Goal: Use online tool/utility: Utilize a website feature to perform a specific function

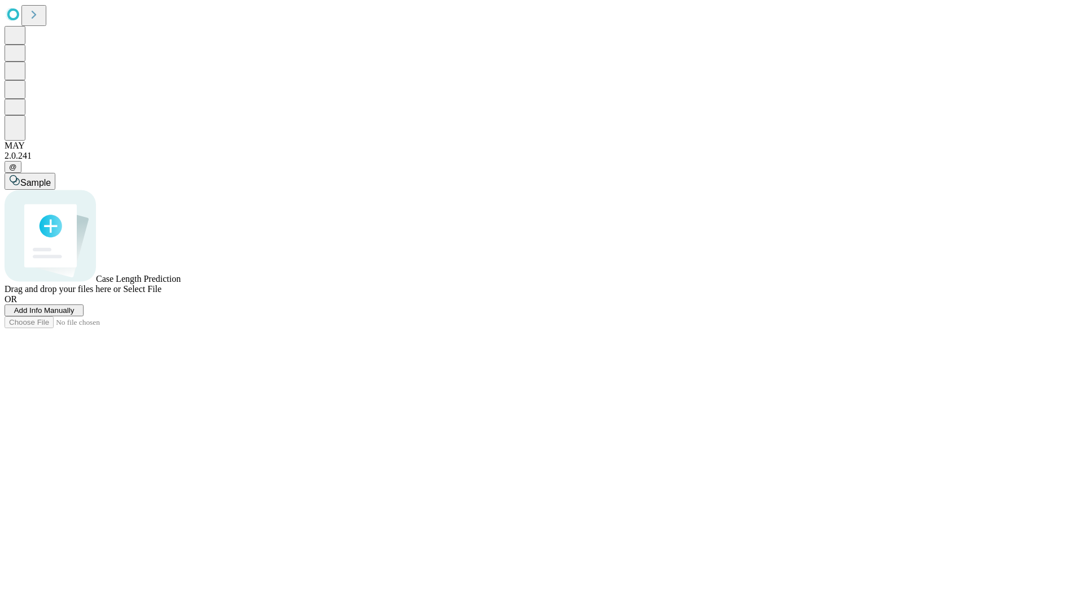
click at [75, 314] on span "Add Info Manually" at bounding box center [44, 310] width 60 height 8
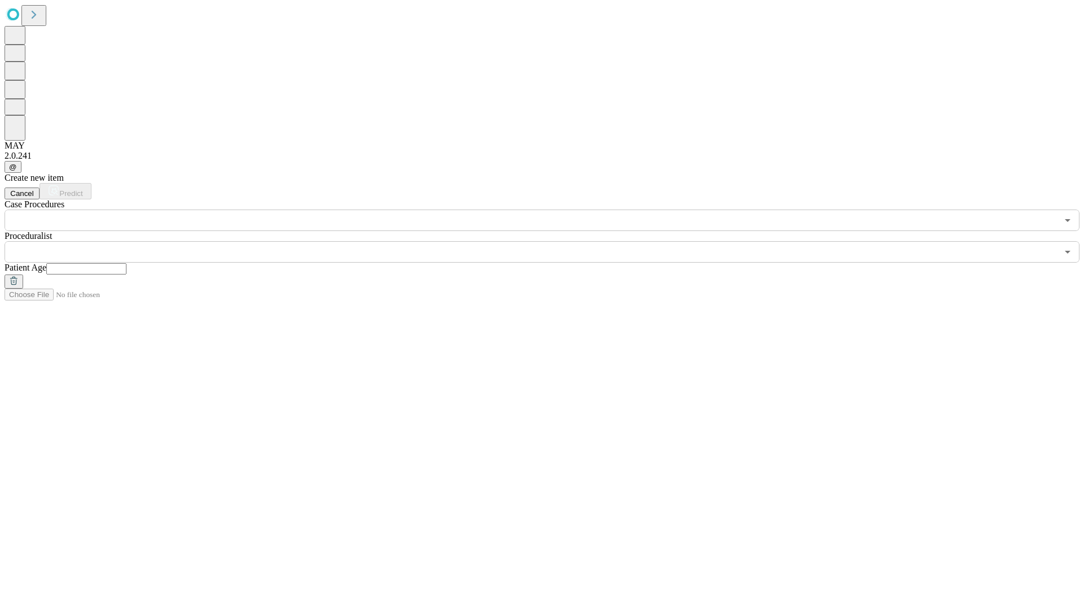
click at [126, 263] on input "text" at bounding box center [86, 268] width 80 height 11
type input "**"
click at [550, 241] on input "text" at bounding box center [531, 251] width 1053 height 21
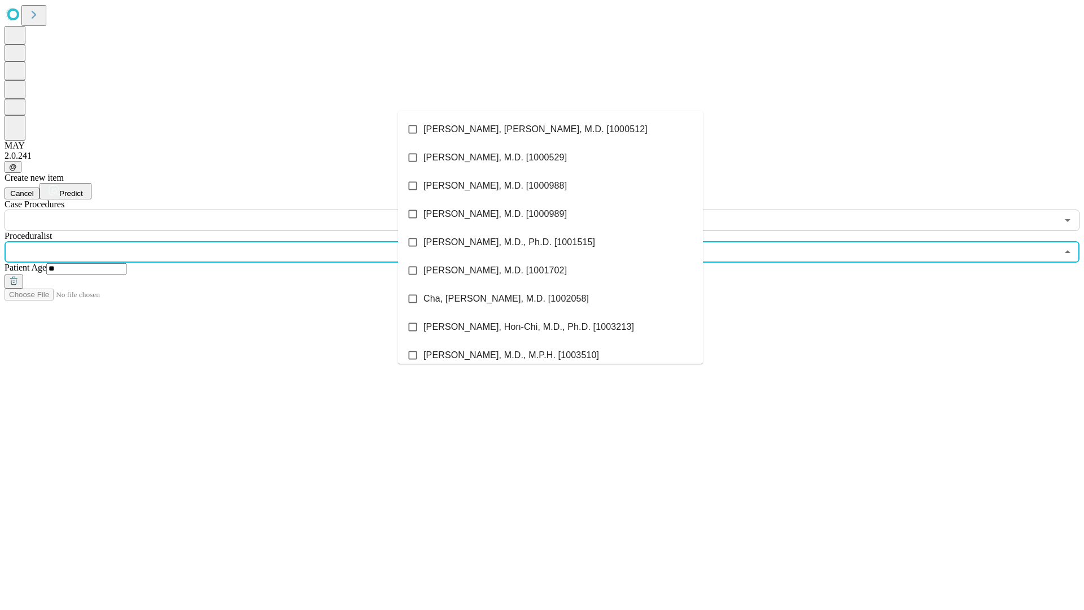
click at [550, 129] on li "[PERSON_NAME], [PERSON_NAME], M.D. [1000512]" at bounding box center [550, 129] width 305 height 28
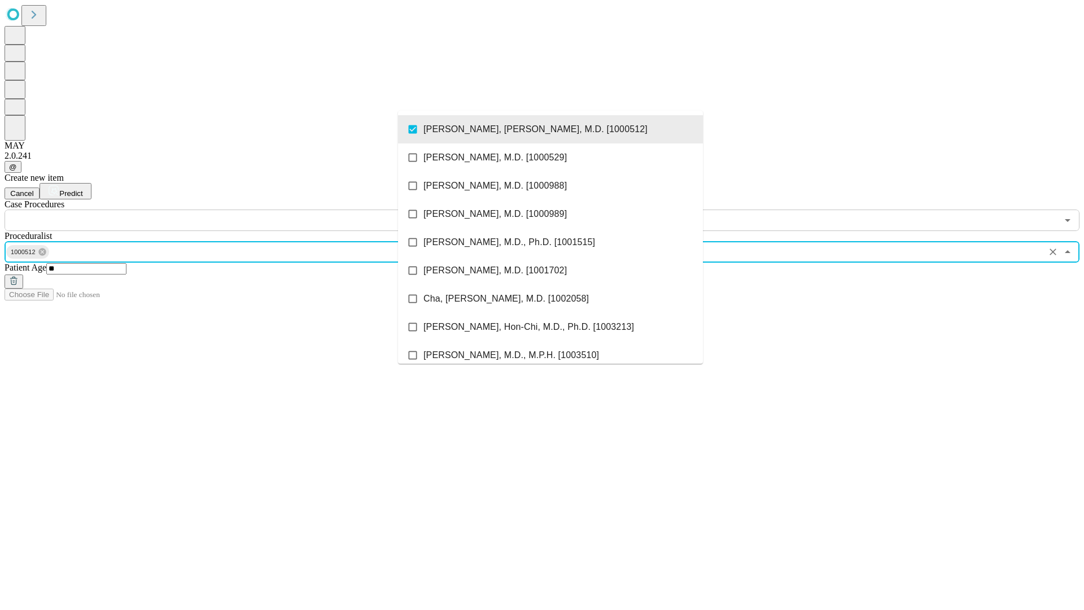
click at [237, 209] on input "text" at bounding box center [531, 219] width 1053 height 21
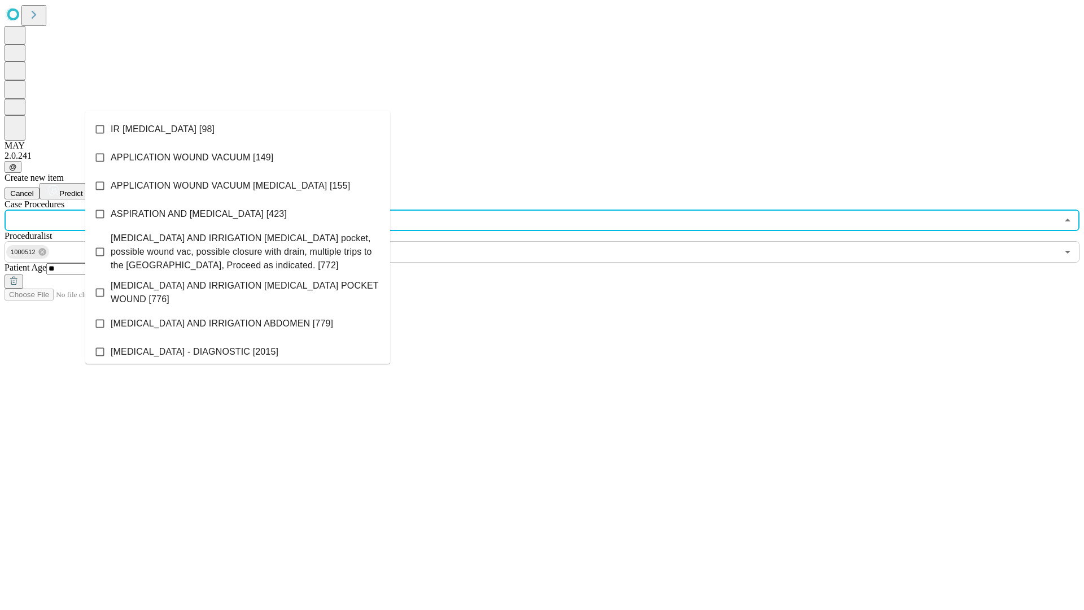
click at [238, 129] on li "IR [MEDICAL_DATA] [98]" at bounding box center [237, 129] width 305 height 28
click at [82, 189] on span "Predict" at bounding box center [70, 193] width 23 height 8
